Goal: Task Accomplishment & Management: Use online tool/utility

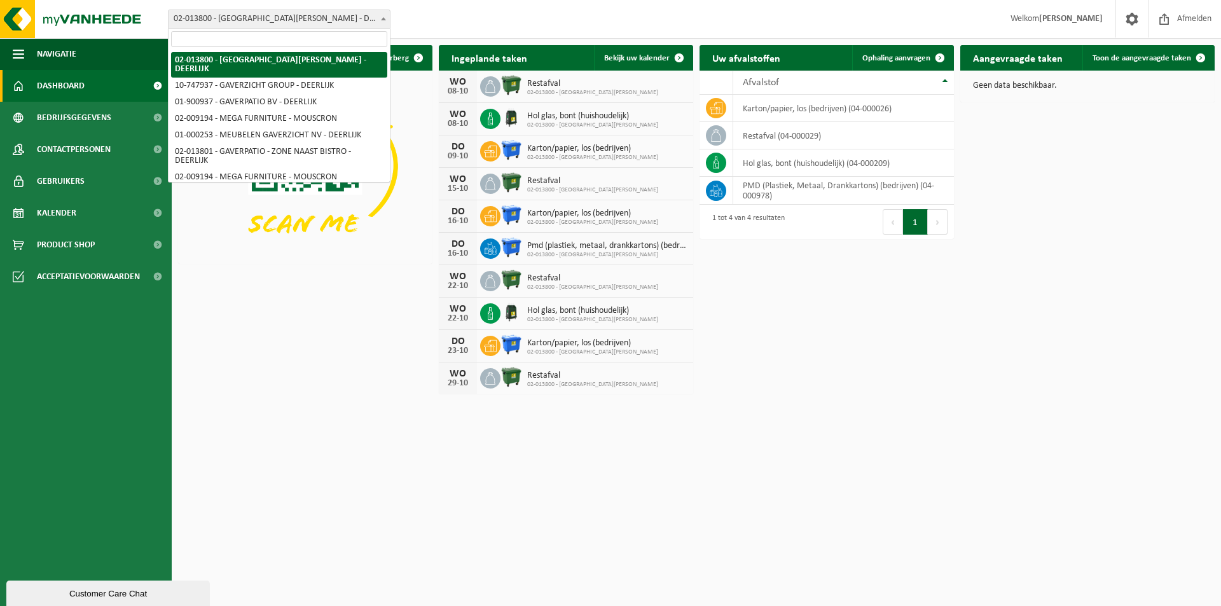
click at [386, 19] on span at bounding box center [383, 18] width 13 height 17
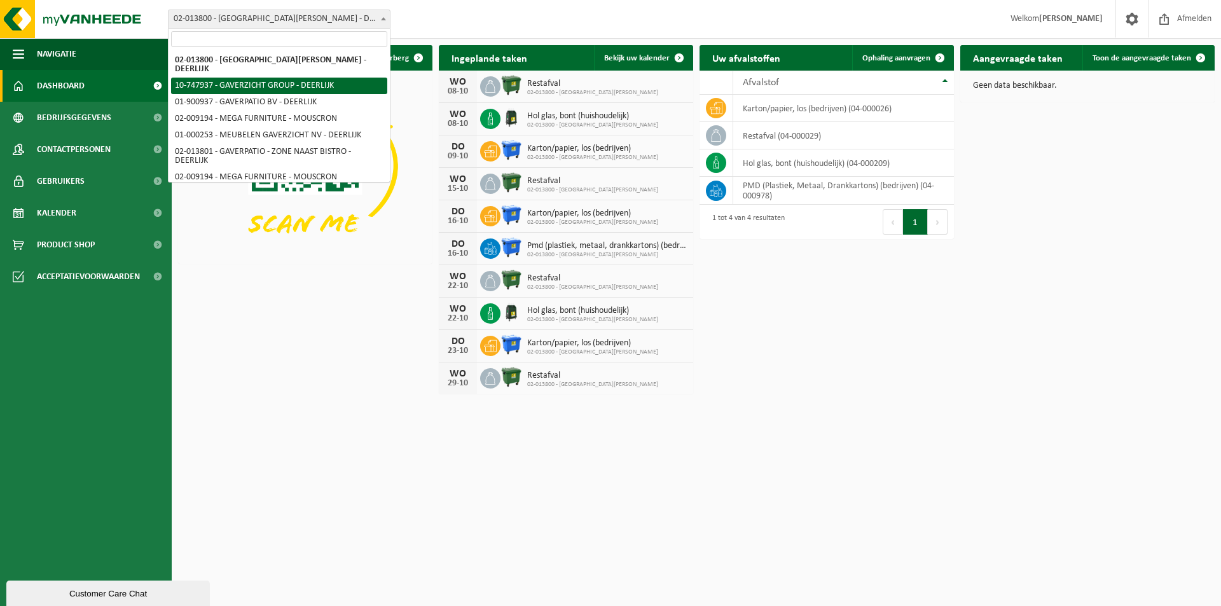
select select "5973"
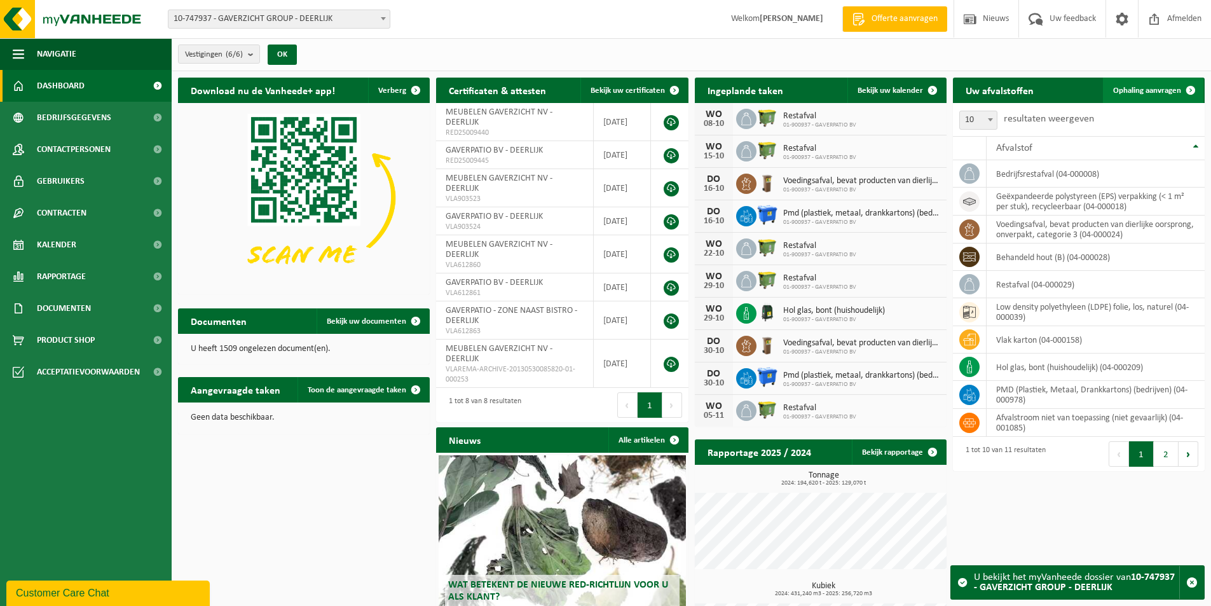
click at [1148, 88] on span "Ophaling aanvragen" at bounding box center [1147, 90] width 68 height 8
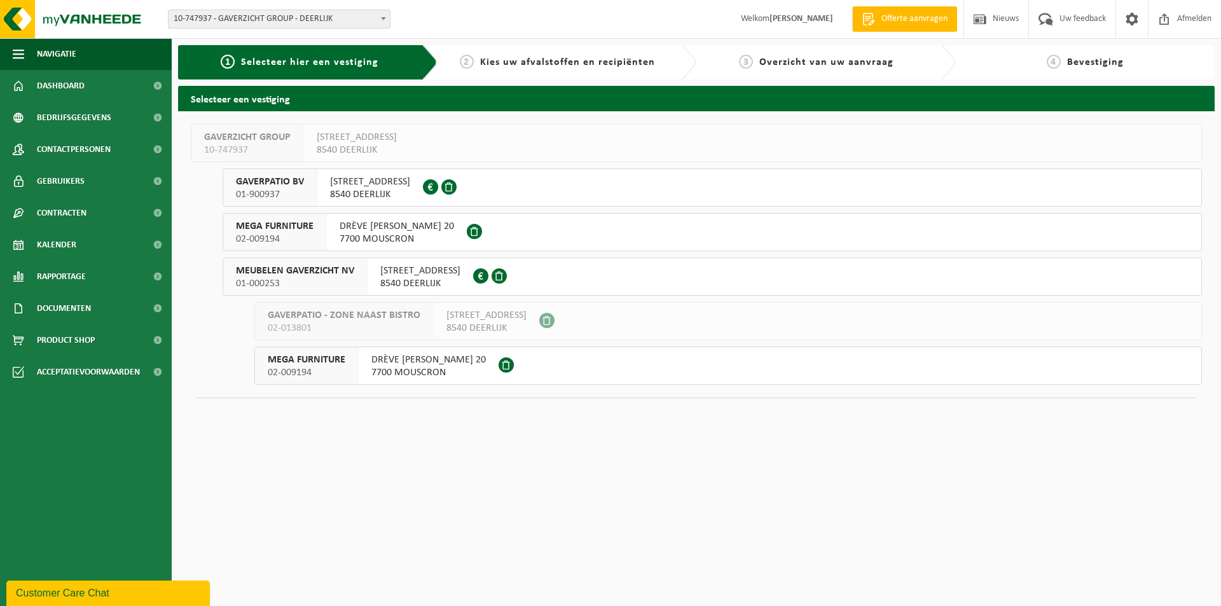
click at [408, 278] on span "8540 DEERLIJK" at bounding box center [420, 283] width 80 height 13
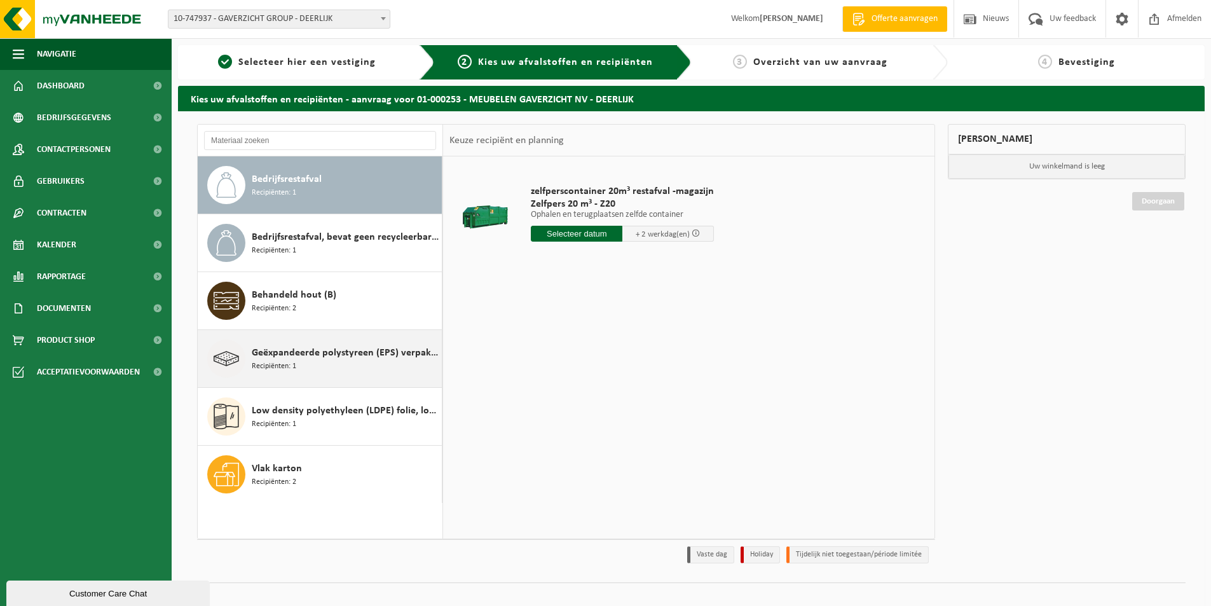
click at [326, 352] on span "Geëxpandeerde polystyreen (EPS) verpakking (< 1 m² per stuk), recycleerbaar" at bounding box center [345, 352] width 187 height 15
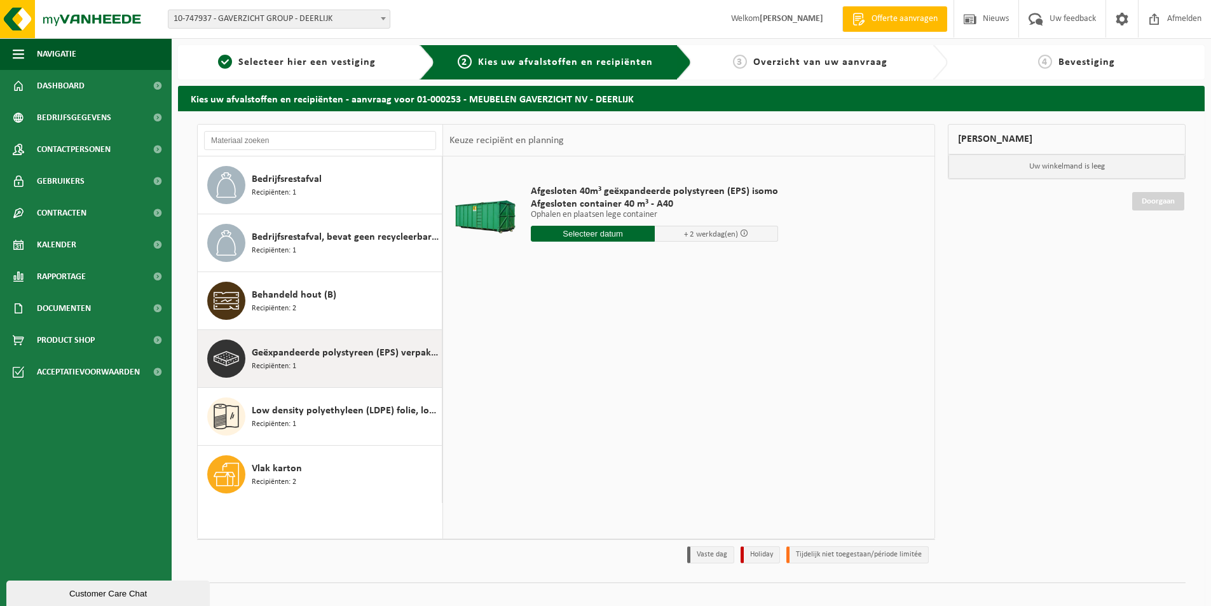
click at [593, 232] on input "text" at bounding box center [593, 234] width 124 height 16
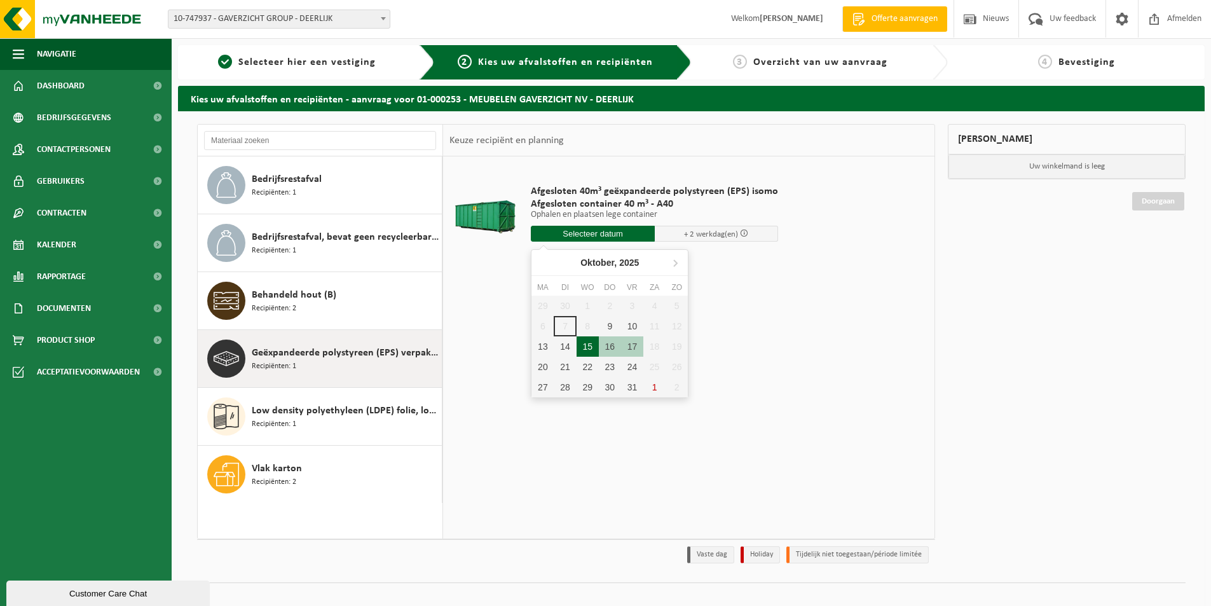
click at [582, 349] on div "15" at bounding box center [588, 346] width 22 height 20
type input "Van 2025-10-15"
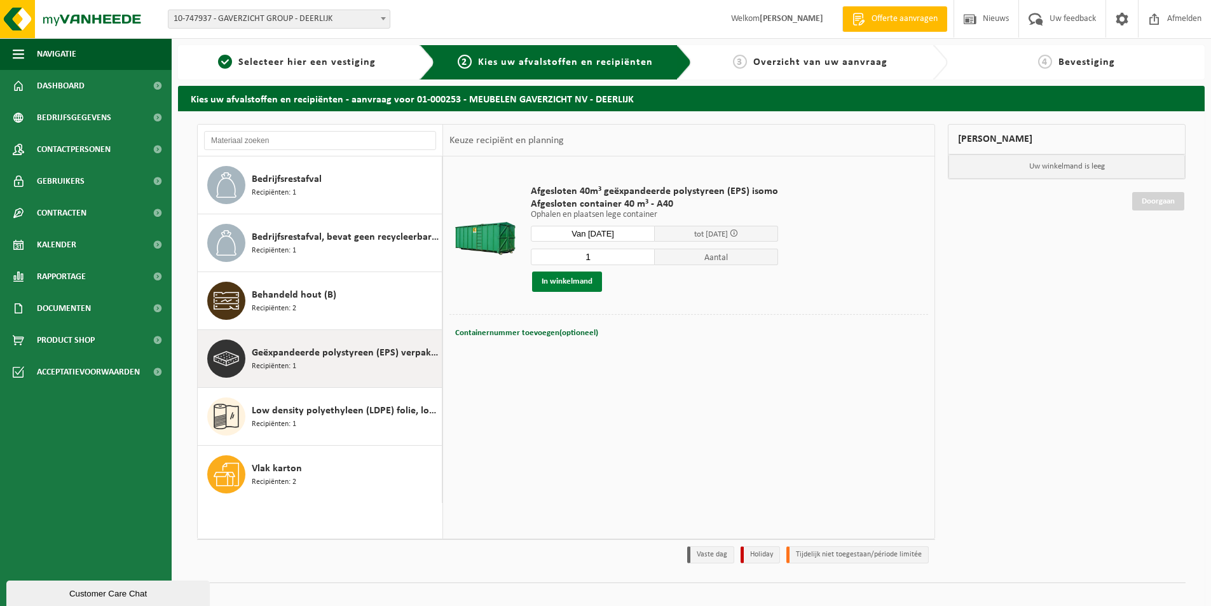
click at [572, 280] on button "In winkelmand" at bounding box center [567, 281] width 70 height 20
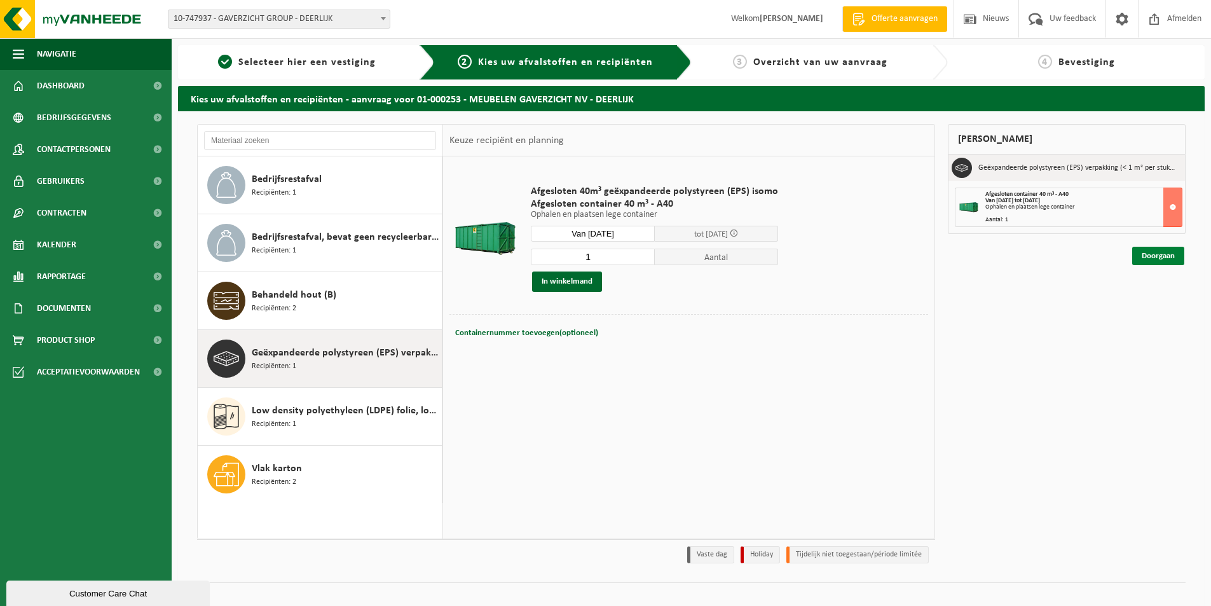
click at [1151, 256] on link "Doorgaan" at bounding box center [1158, 256] width 52 height 18
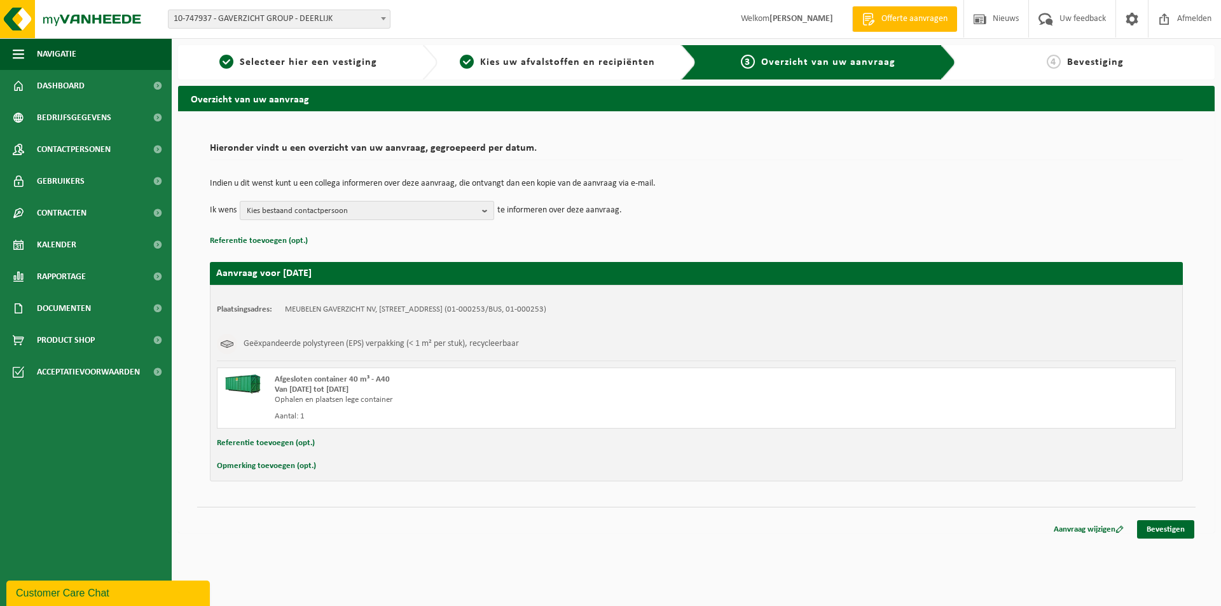
click at [493, 214] on b "button" at bounding box center [487, 211] width 11 height 18
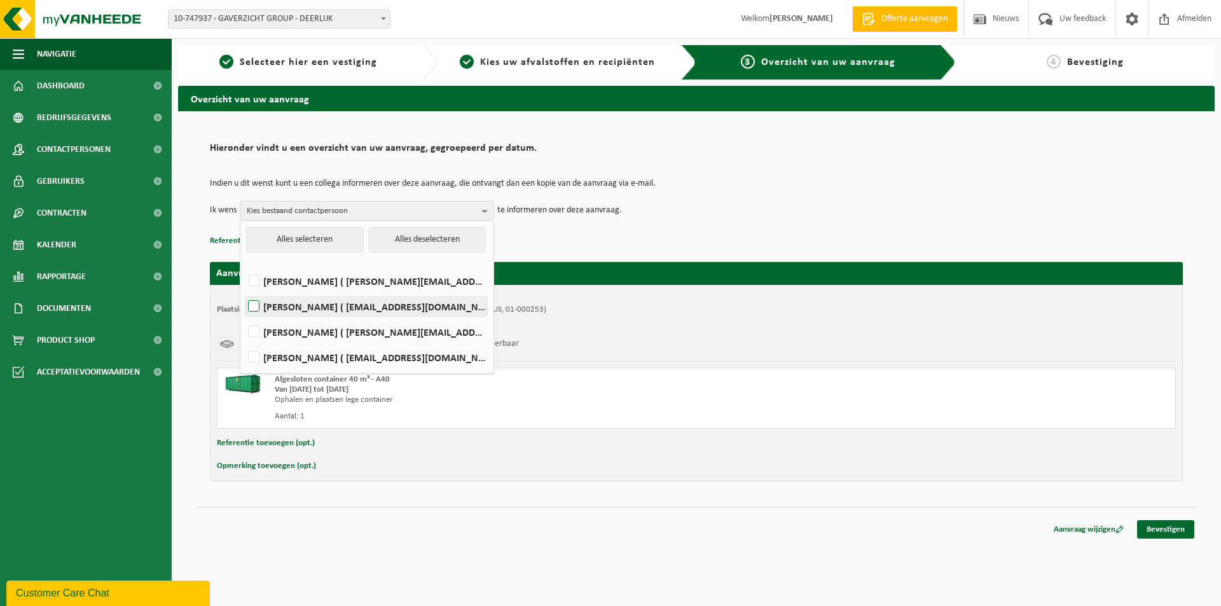
click at [250, 310] on label "KOEN DERUYCK ( koen@gaverzicht.be )" at bounding box center [366, 306] width 242 height 19
click at [243, 291] on input "KOEN DERUYCK ( koen@gaverzicht.be )" at bounding box center [243, 290] width 1 height 1
checkbox input "true"
click at [251, 329] on label "SABRINA HENNEJONCK ( sabrina.h@gaverzicht.be )" at bounding box center [366, 331] width 242 height 19
click at [243, 316] on input "SABRINA HENNEJONCK ( sabrina.h@gaverzicht.be )" at bounding box center [243, 315] width 1 height 1
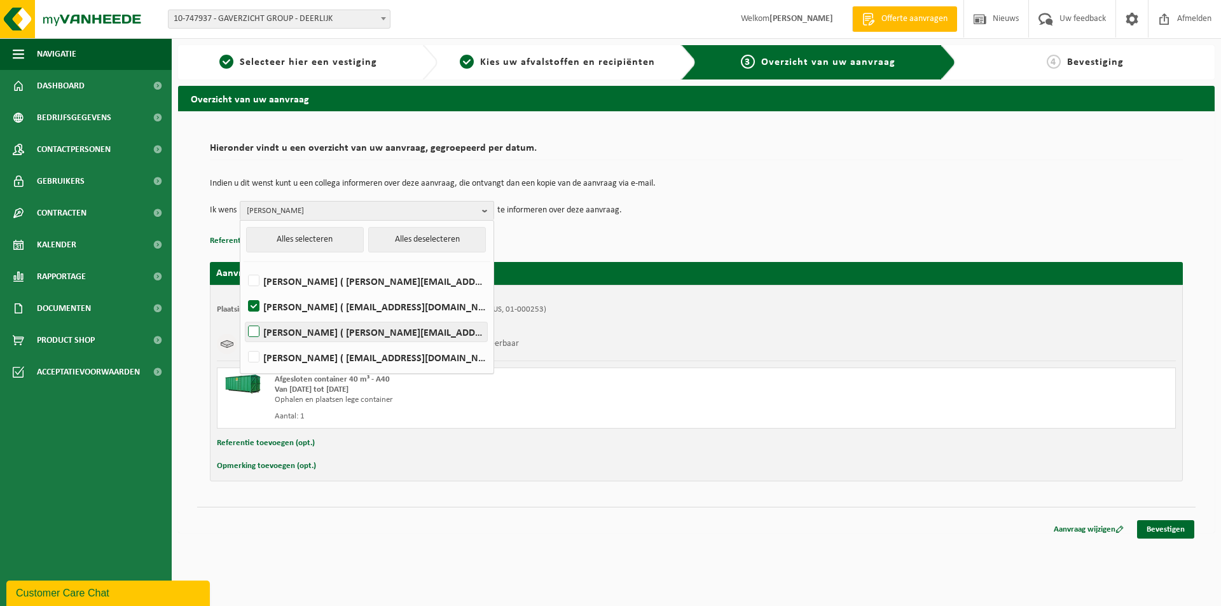
checkbox input "true"
click at [254, 284] on label "OLIVIER BAECKELANT ( olivier.baeckelant@gaverzicht.be )" at bounding box center [366, 280] width 242 height 19
click at [243, 265] on input "OLIVIER BAECKELANT ( olivier.baeckelant@gaverzicht.be )" at bounding box center [243, 264] width 1 height 1
checkbox input "true"
click at [568, 233] on p "Referentie toevoegen (opt.)" at bounding box center [696, 241] width 973 height 17
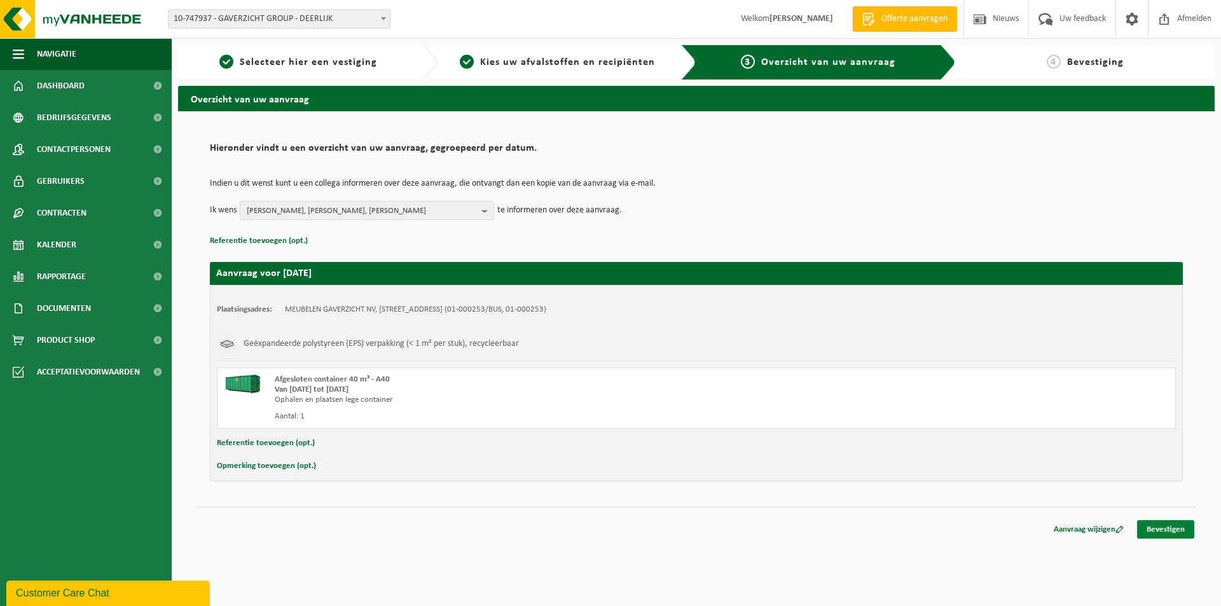
click at [1174, 533] on link "Bevestigen" at bounding box center [1165, 529] width 57 height 18
